Goal: Information Seeking & Learning: Learn about a topic

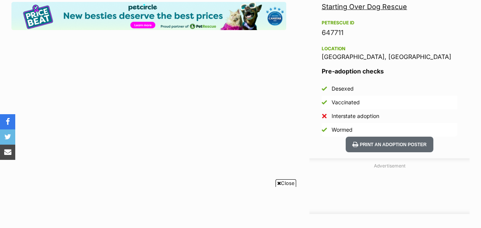
scroll to position [502, 0]
